Goal: Check status: Check status

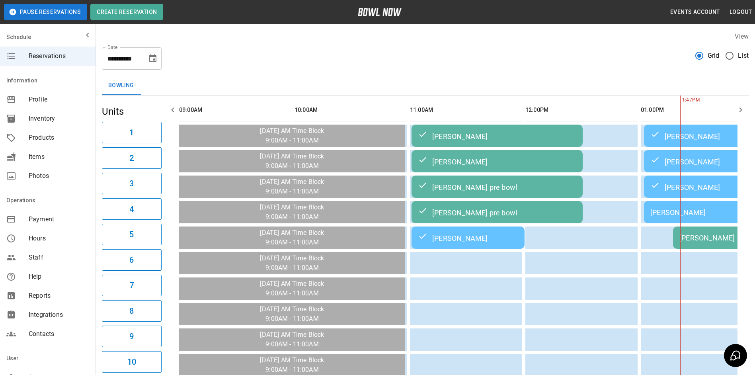
drag, startPoint x: 0, startPoint y: 0, endPoint x: 386, endPoint y: 270, distance: 471.2
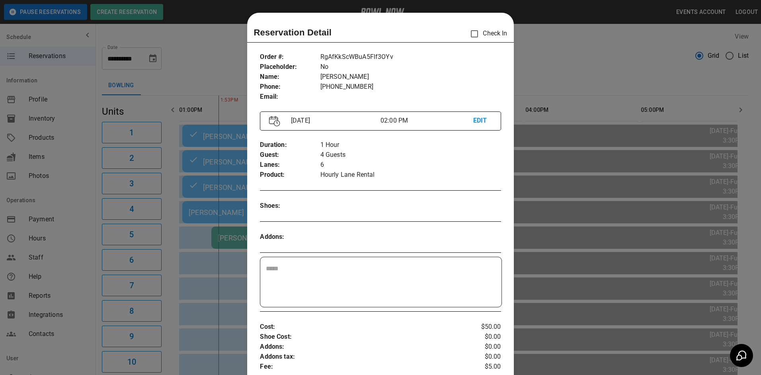
scroll to position [13, 0]
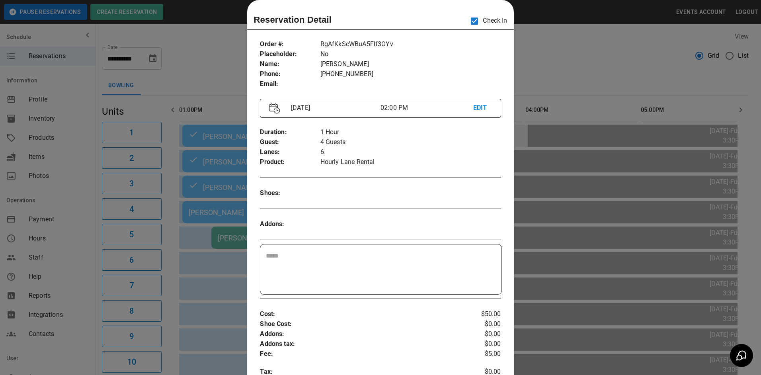
drag, startPoint x: 617, startPoint y: 76, endPoint x: 508, endPoint y: 136, distance: 124.8
click at [621, 78] on div at bounding box center [380, 187] width 761 height 375
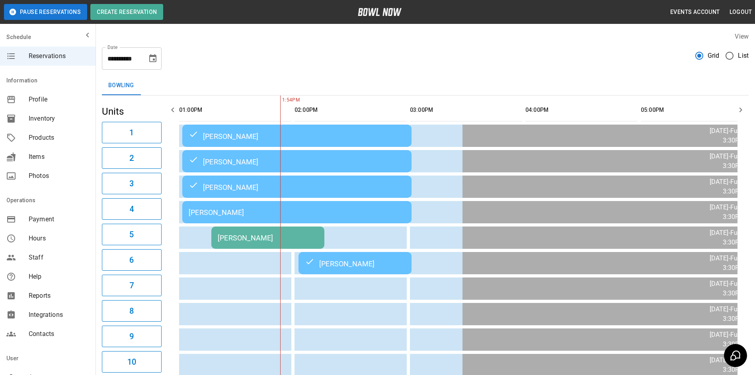
click at [273, 237] on div "[PERSON_NAME]" at bounding box center [268, 238] width 100 height 8
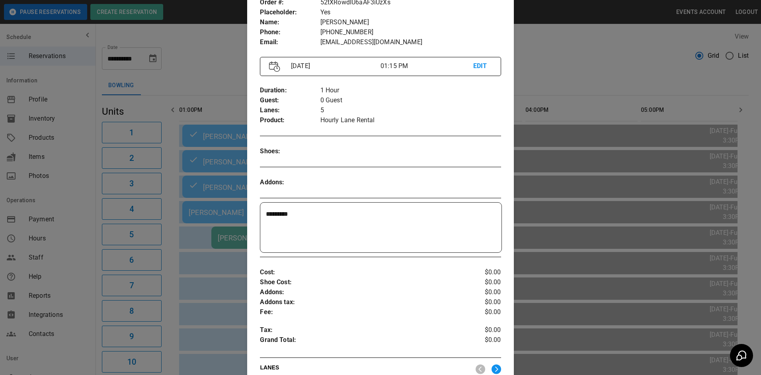
scroll to position [0, 0]
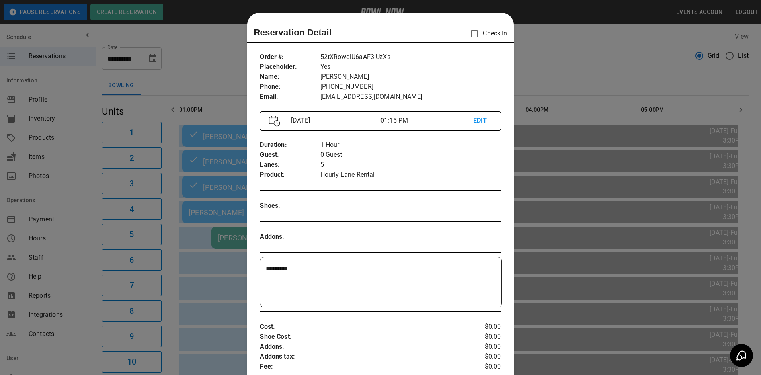
click at [530, 211] on div at bounding box center [380, 187] width 761 height 375
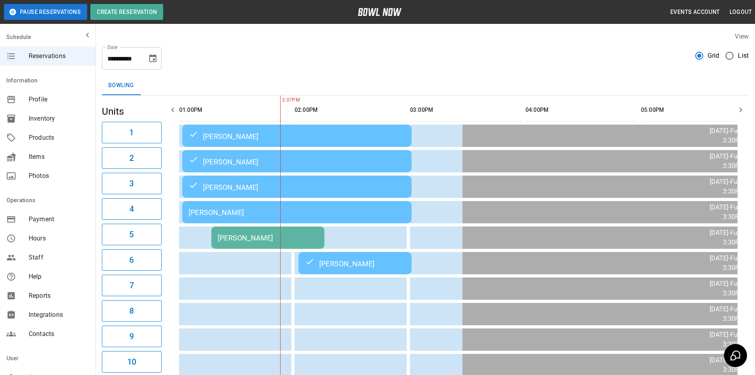
click at [242, 242] on div "[PERSON_NAME]" at bounding box center [268, 238] width 100 height 8
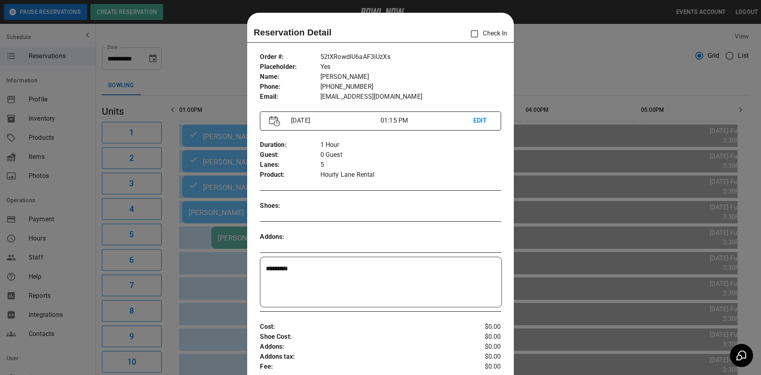
scroll to position [13, 0]
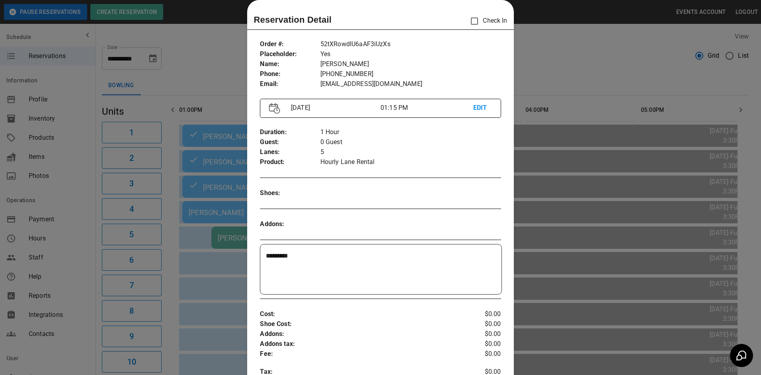
drag, startPoint x: 237, startPoint y: 208, endPoint x: 225, endPoint y: 213, distance: 13.0
click at [236, 207] on div at bounding box center [380, 187] width 761 height 375
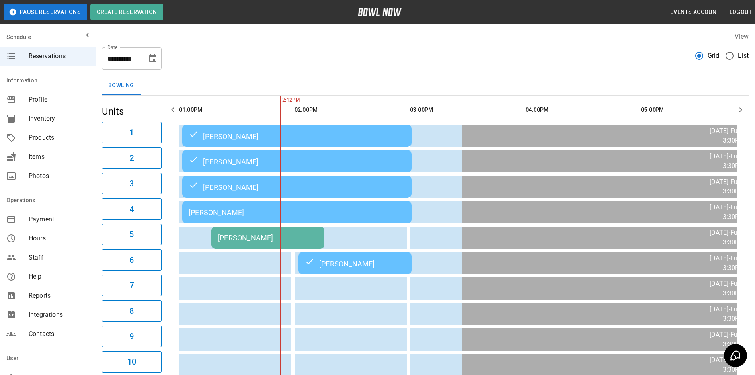
click at [240, 239] on div "[PERSON_NAME]" at bounding box center [268, 238] width 100 height 8
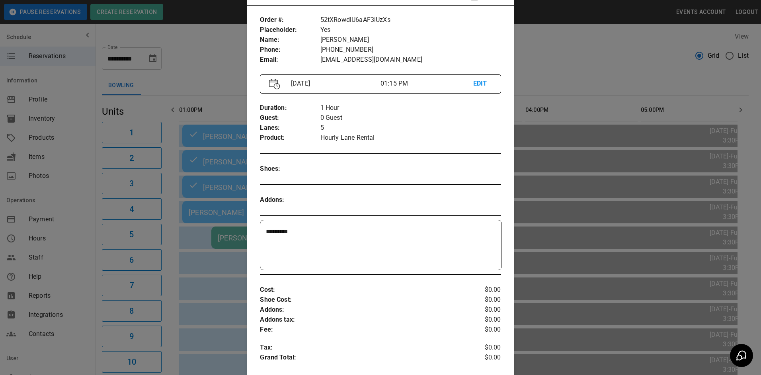
scroll to position [80, 0]
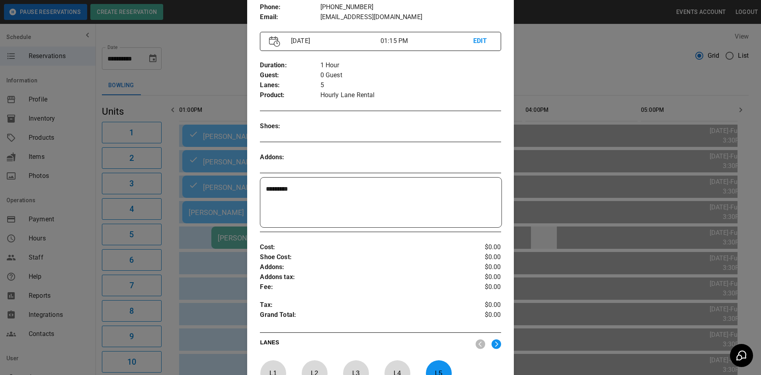
drag, startPoint x: 636, startPoint y: 248, endPoint x: 554, endPoint y: 246, distance: 82.0
click at [634, 248] on div at bounding box center [380, 187] width 761 height 375
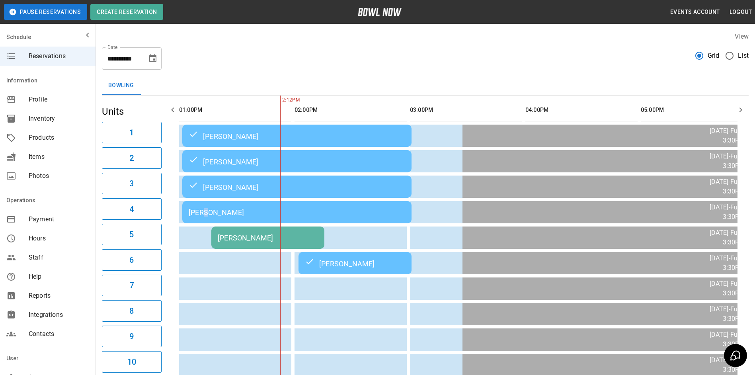
click at [210, 214] on div "[PERSON_NAME]" at bounding box center [297, 212] width 216 height 8
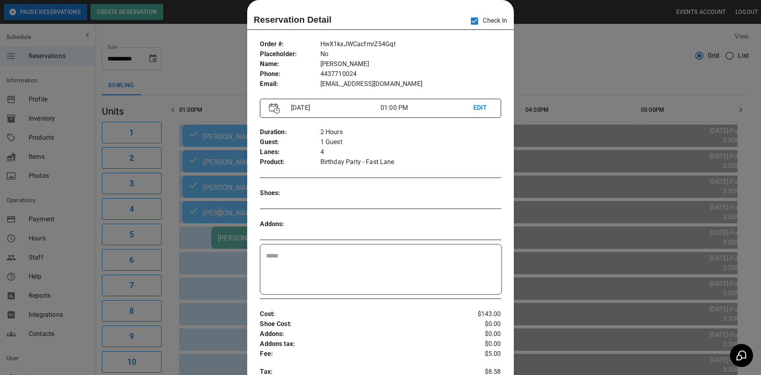
scroll to position [0, 577]
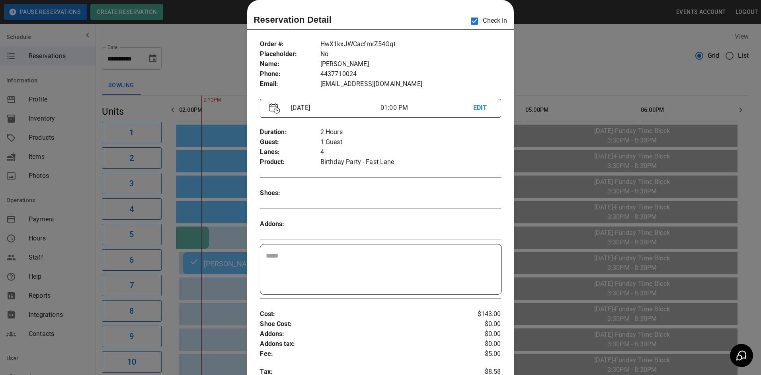
drag, startPoint x: 221, startPoint y: 222, endPoint x: 208, endPoint y: 225, distance: 12.6
click at [221, 223] on div at bounding box center [380, 187] width 761 height 375
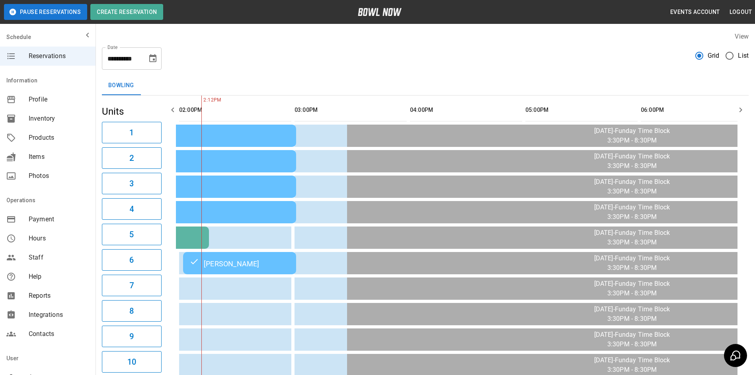
click at [199, 235] on div "[PERSON_NAME]" at bounding box center [152, 238] width 100 height 8
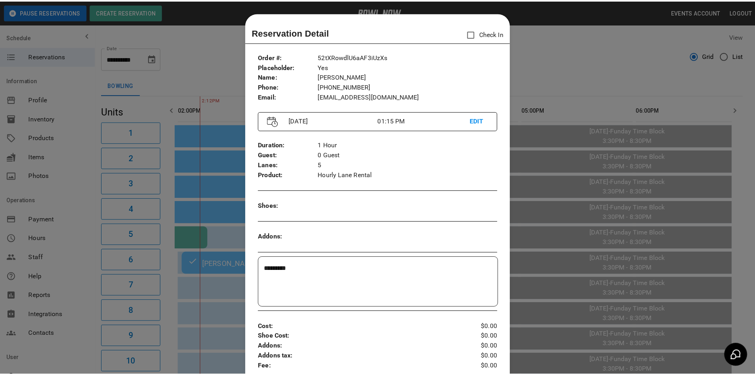
scroll to position [13, 0]
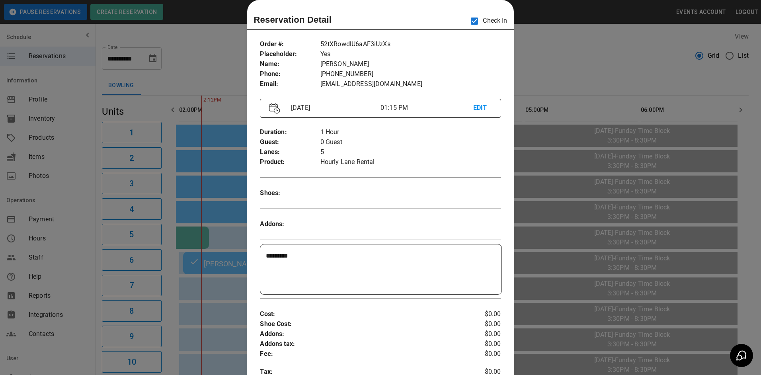
click at [551, 72] on div at bounding box center [380, 187] width 761 height 375
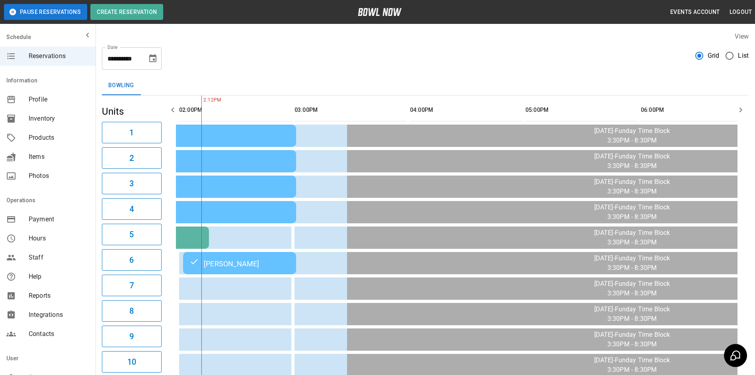
click at [174, 111] on icon "button" at bounding box center [173, 110] width 10 height 10
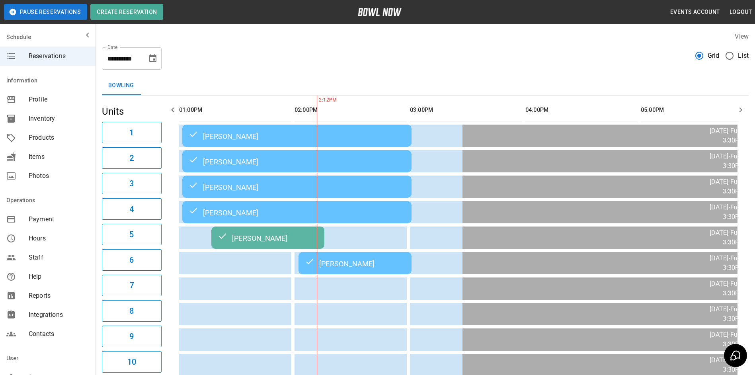
click at [174, 111] on icon "button" at bounding box center [173, 110] width 10 height 10
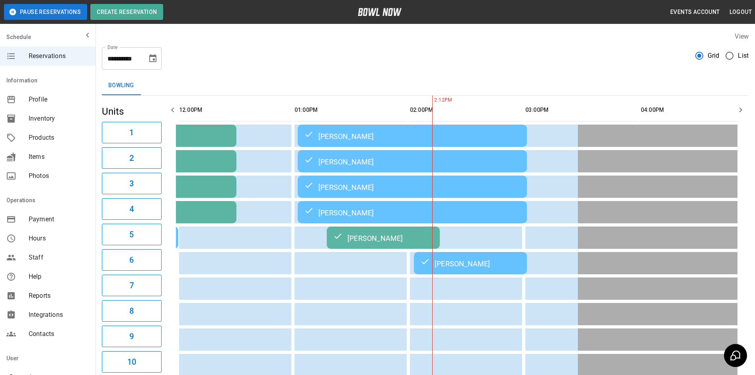
click at [174, 111] on icon "button" at bounding box center [173, 110] width 10 height 10
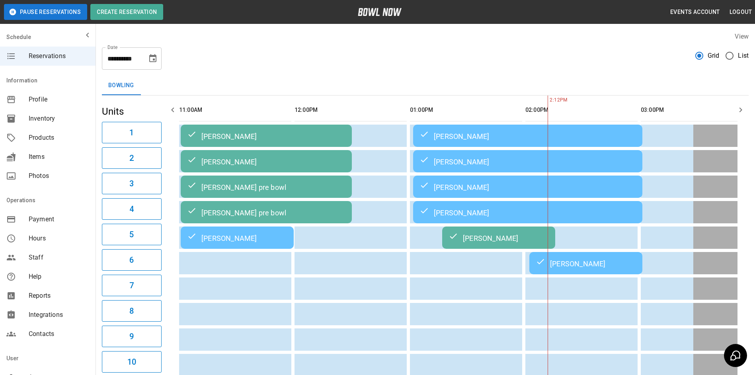
click at [174, 111] on icon "button" at bounding box center [173, 110] width 10 height 10
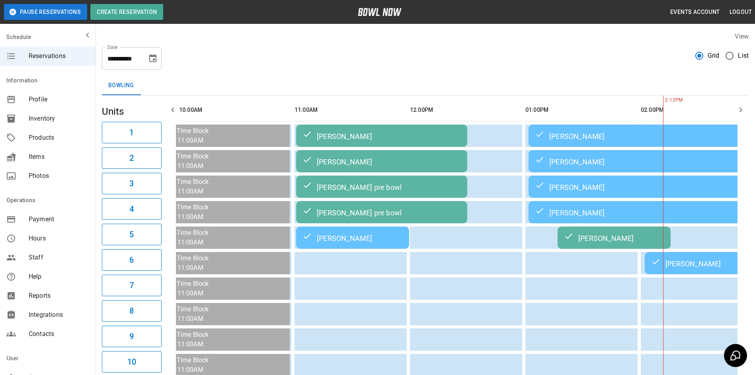
click at [174, 111] on icon "button" at bounding box center [173, 110] width 10 height 10
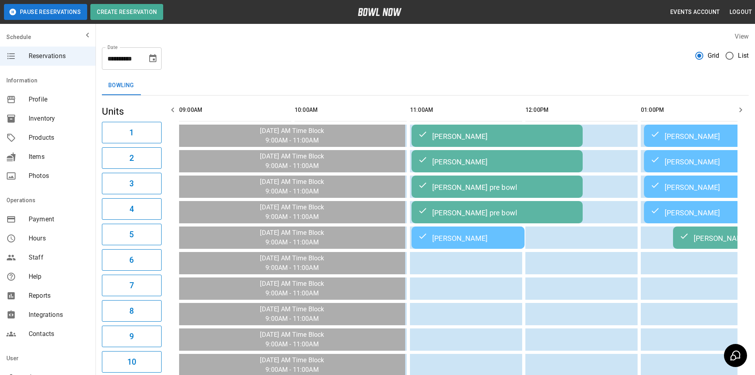
click at [174, 114] on icon "button" at bounding box center [173, 110] width 10 height 10
click at [736, 108] on icon "button" at bounding box center [741, 110] width 10 height 10
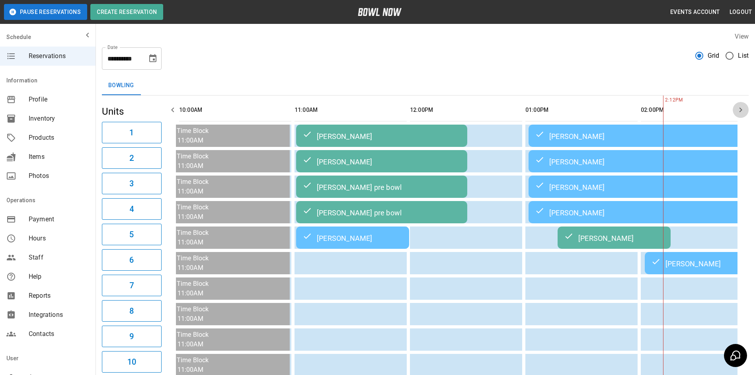
click at [734, 107] on button "button" at bounding box center [740, 110] width 16 height 16
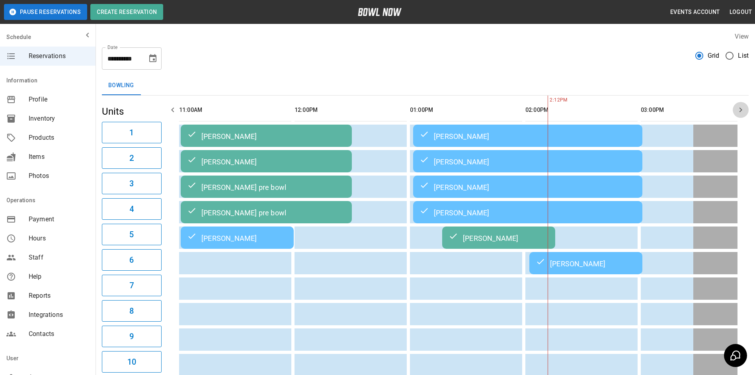
click at [167, 113] on button "button" at bounding box center [173, 110] width 16 height 16
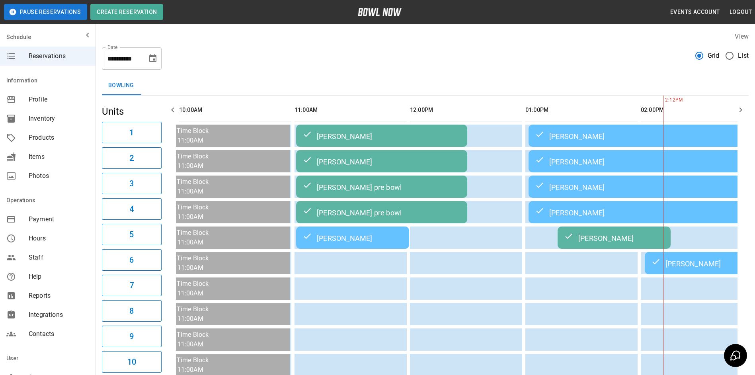
click at [168, 111] on icon "button" at bounding box center [173, 110] width 10 height 10
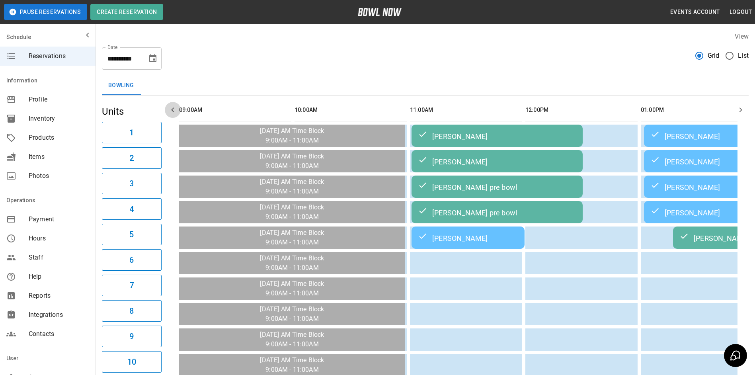
click at [168, 111] on icon "button" at bounding box center [173, 110] width 10 height 10
click at [168, 110] on icon "button" at bounding box center [173, 110] width 10 height 10
click at [745, 112] on icon "button" at bounding box center [741, 110] width 10 height 10
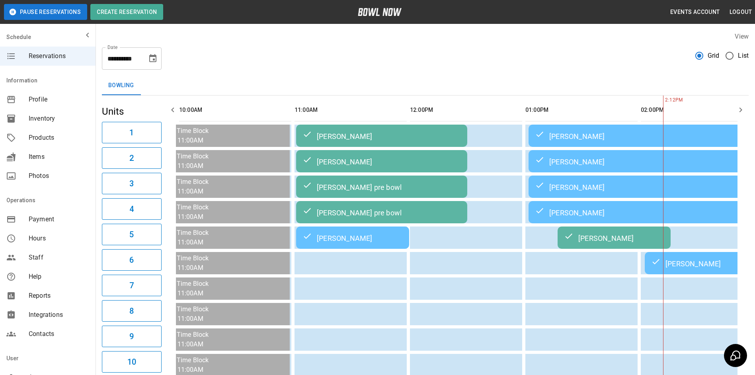
click at [744, 112] on icon "button" at bounding box center [741, 110] width 10 height 10
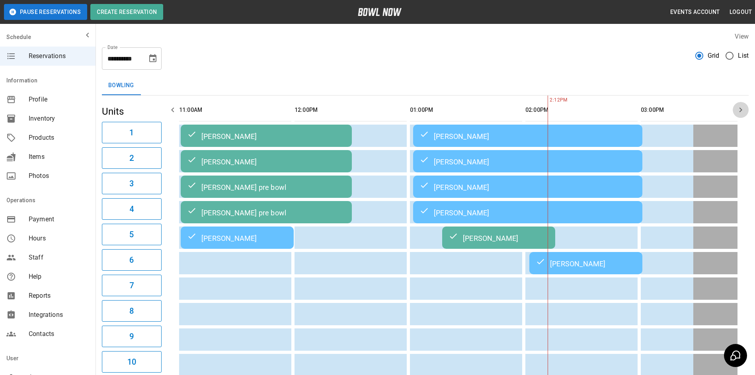
click at [742, 108] on icon "button" at bounding box center [741, 110] width 10 height 10
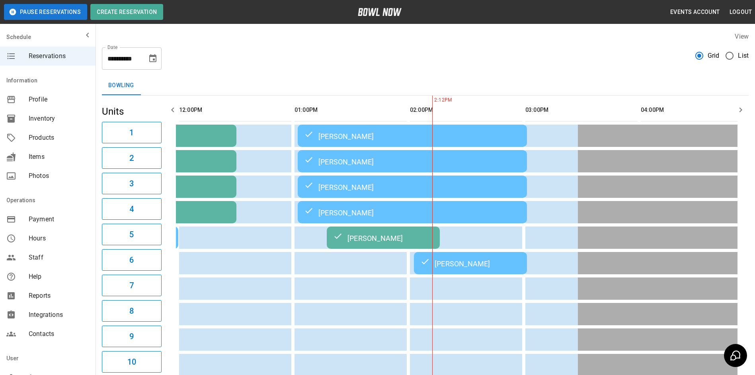
click at [742, 108] on icon "button" at bounding box center [741, 110] width 10 height 10
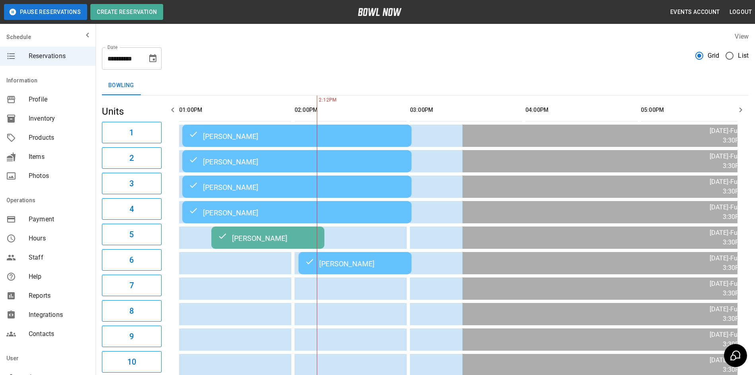
click at [742, 109] on icon "button" at bounding box center [741, 110] width 10 height 10
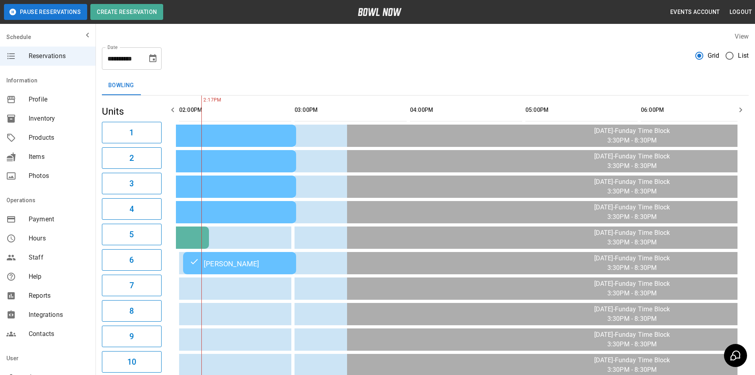
click at [177, 107] on button "button" at bounding box center [173, 110] width 16 height 16
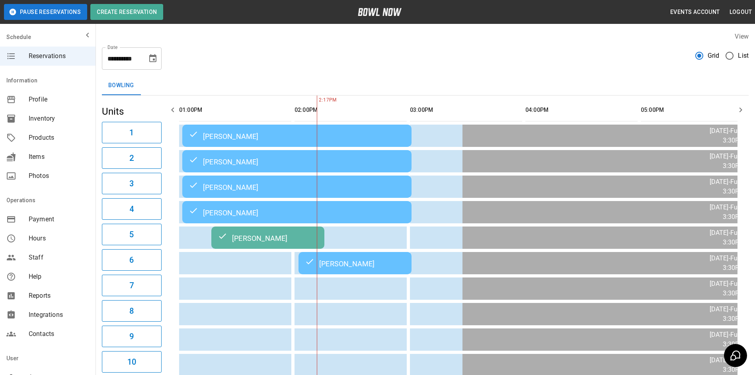
click at [177, 107] on button "button" at bounding box center [173, 110] width 16 height 16
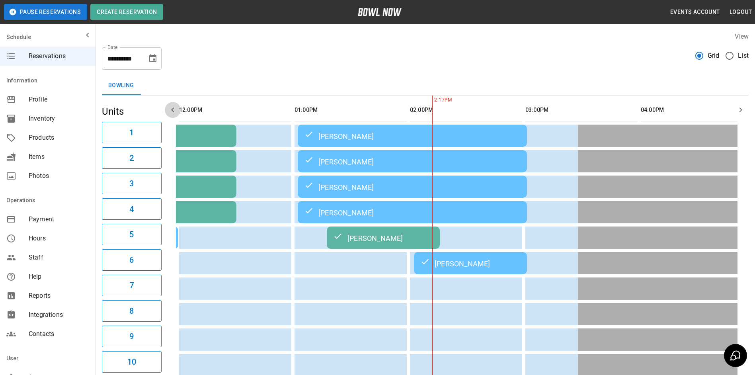
click at [179, 109] on button "button" at bounding box center [173, 110] width 16 height 16
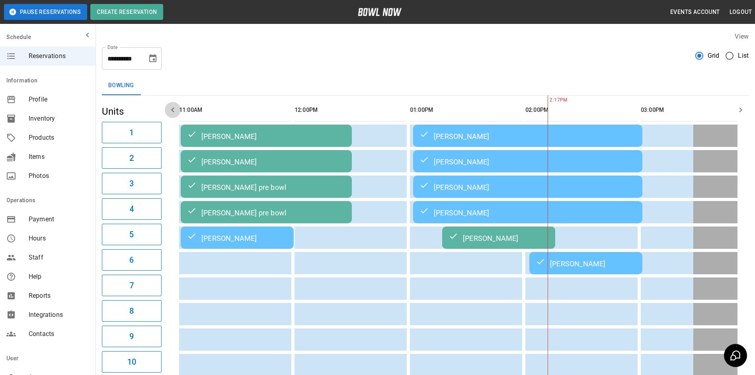
click at [179, 109] on button "button" at bounding box center [173, 110] width 16 height 16
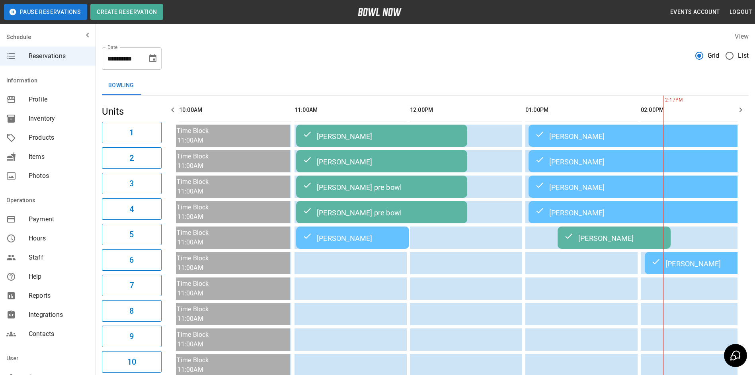
click at [329, 150] on td "[PERSON_NAME]" at bounding box center [381, 161] width 171 height 22
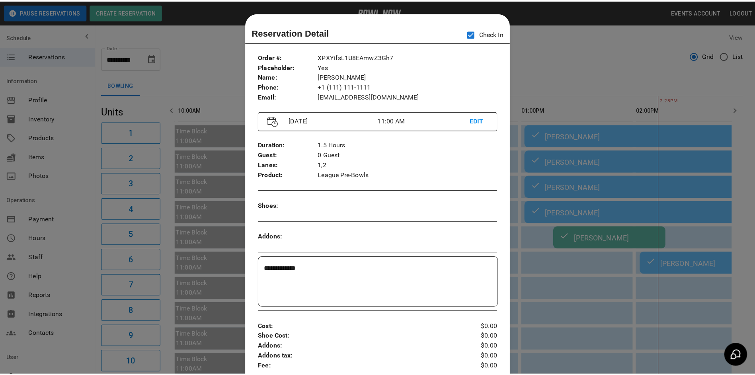
scroll to position [13, 0]
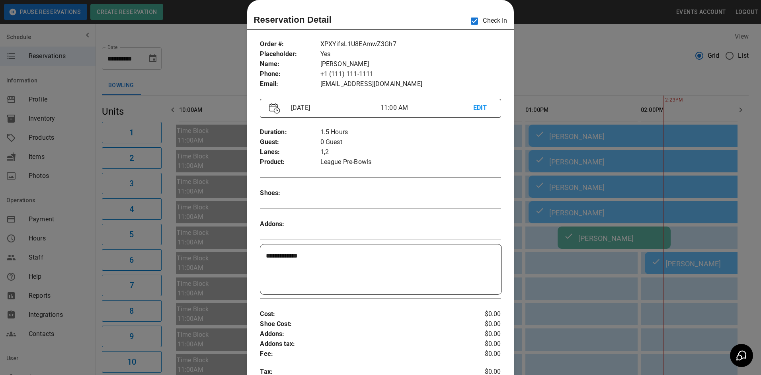
drag, startPoint x: 646, startPoint y: 113, endPoint x: 689, endPoint y: 110, distance: 43.5
click at [649, 113] on div at bounding box center [380, 187] width 761 height 375
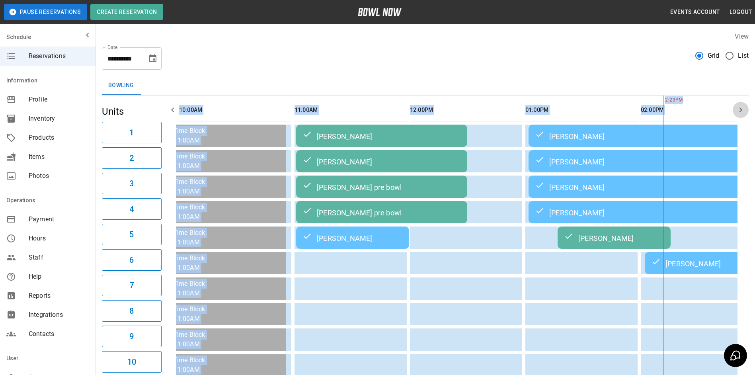
click at [738, 110] on icon "button" at bounding box center [741, 110] width 10 height 10
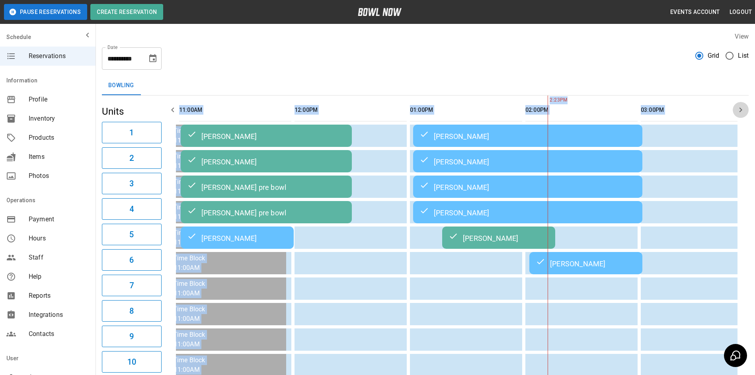
scroll to position [0, 231]
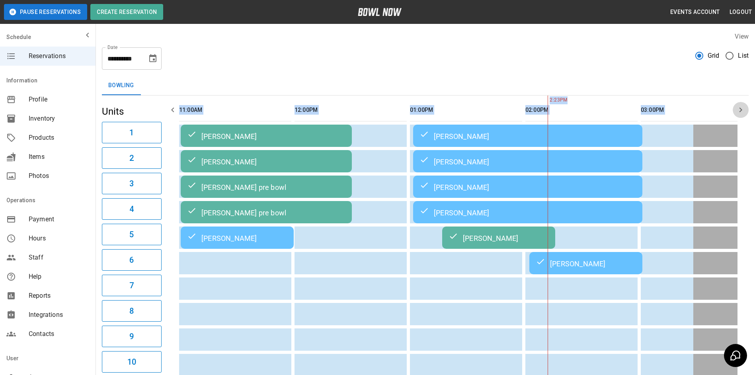
click at [738, 110] on icon "button" at bounding box center [741, 110] width 10 height 10
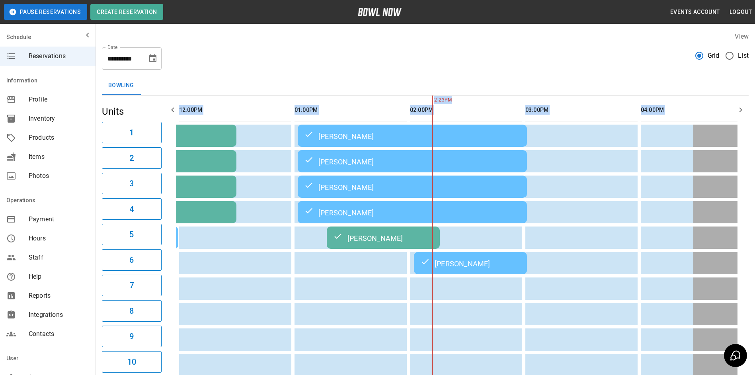
scroll to position [0, 346]
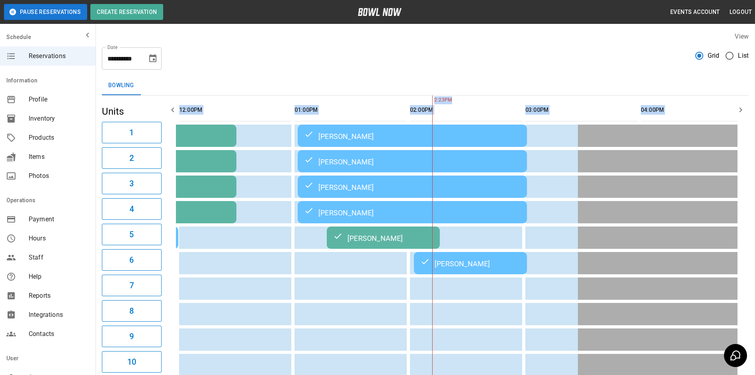
click at [738, 110] on icon "button" at bounding box center [741, 110] width 10 height 10
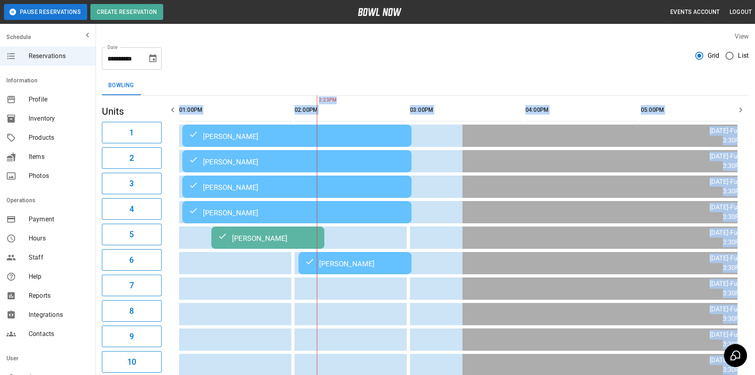
click at [735, 110] on button "button" at bounding box center [740, 110] width 16 height 16
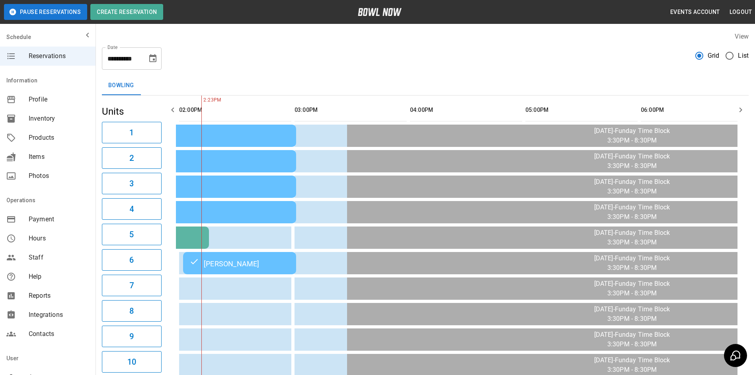
click at [514, 90] on div "Bowling" at bounding box center [425, 85] width 646 height 19
click at [173, 112] on icon "button" at bounding box center [173, 110] width 10 height 10
